Goal: Transaction & Acquisition: Purchase product/service

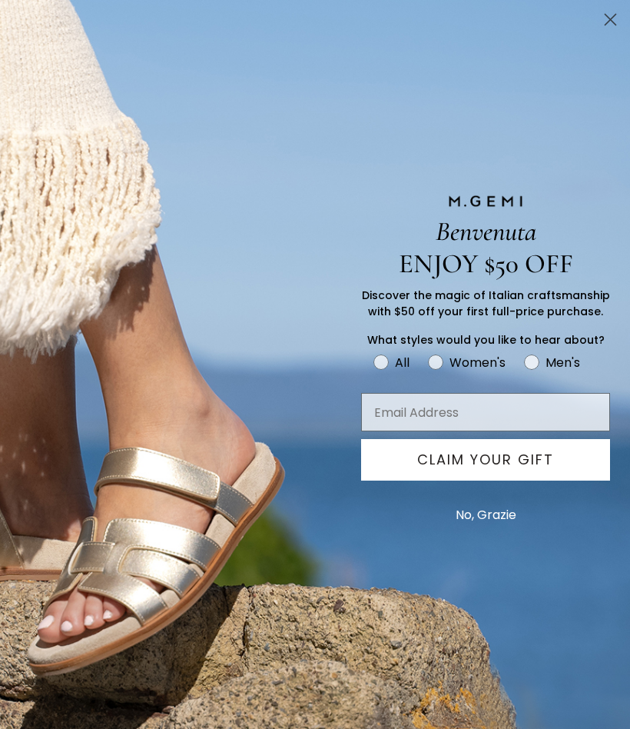
scroll to position [414, 0]
type input "[EMAIL_ADDRESS][DOMAIN_NAME]"
click at [490, 515] on button "No, Grazie" at bounding box center [486, 515] width 76 height 38
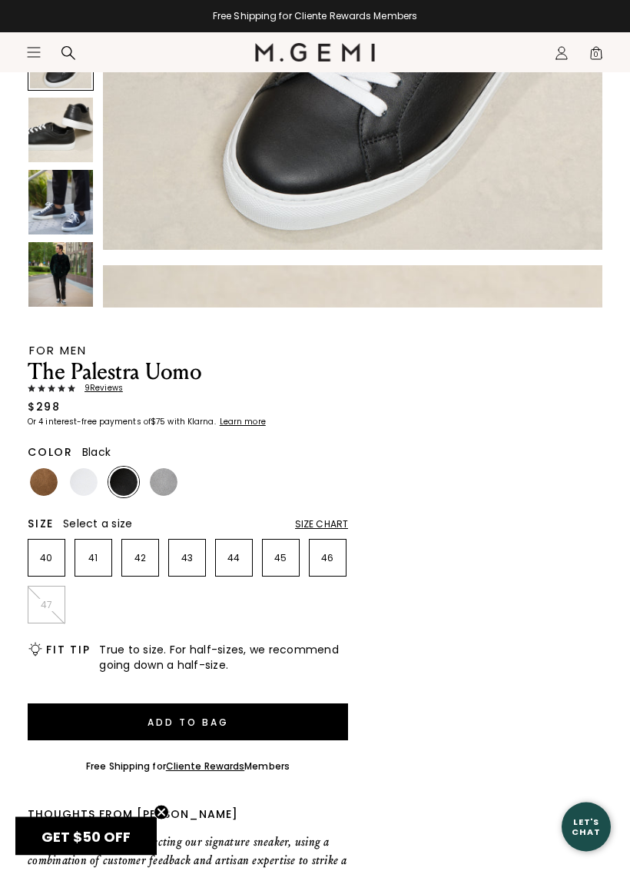
scroll to position [354, 0]
click at [163, 480] on img at bounding box center [164, 482] width 28 height 28
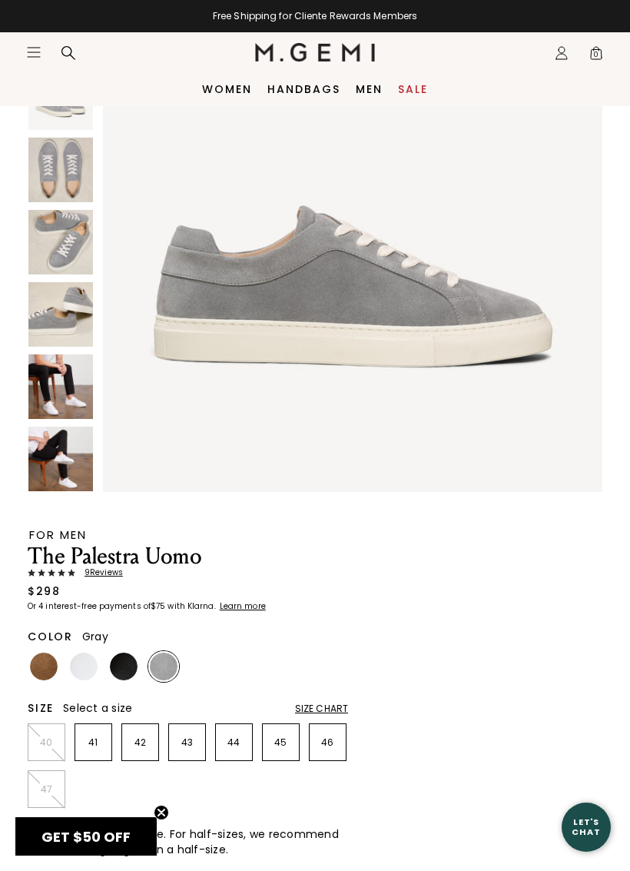
scroll to position [170, 0]
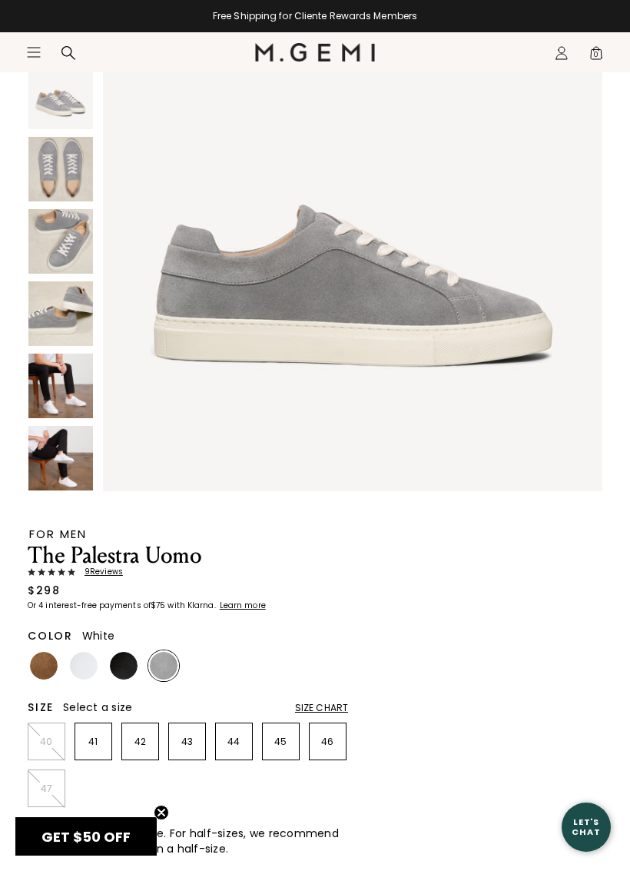
click at [86, 667] on img at bounding box center [84, 666] width 28 height 28
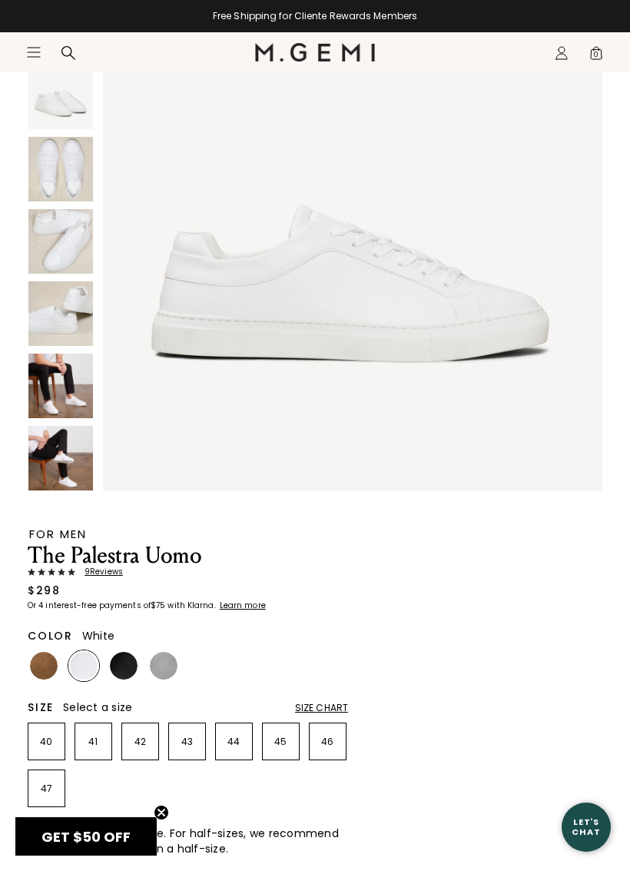
click at [46, 671] on img at bounding box center [44, 666] width 28 height 28
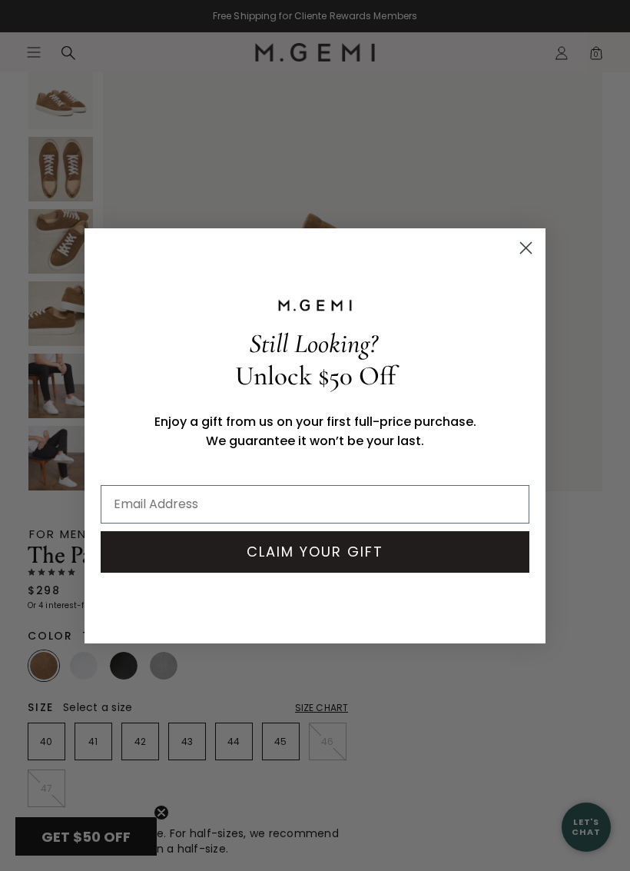
click at [521, 252] on icon "Close dialog" at bounding box center [526, 247] width 11 height 11
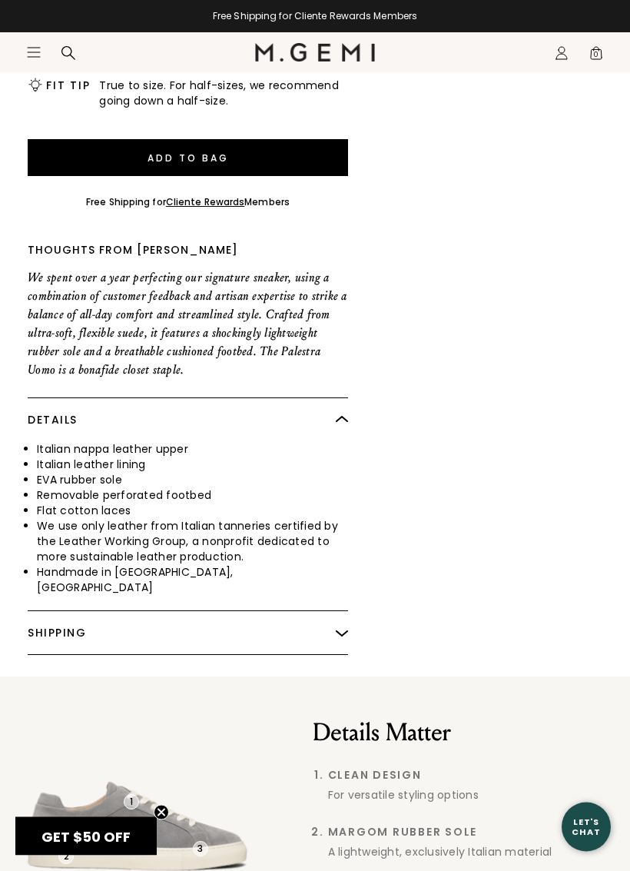
scroll to position [918, 0]
